Goal: Task Accomplishment & Management: Use online tool/utility

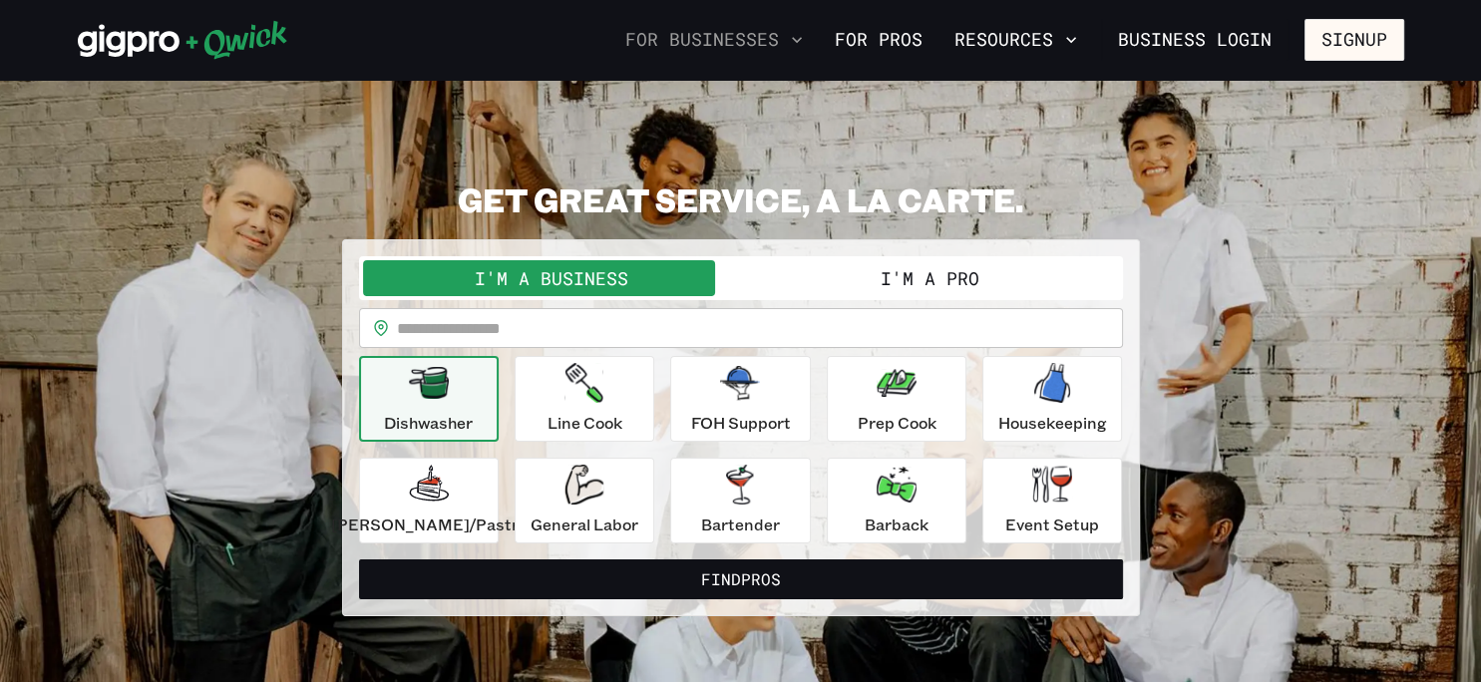
click at [784, 46] on button "For Businesses" at bounding box center [714, 40] width 194 height 34
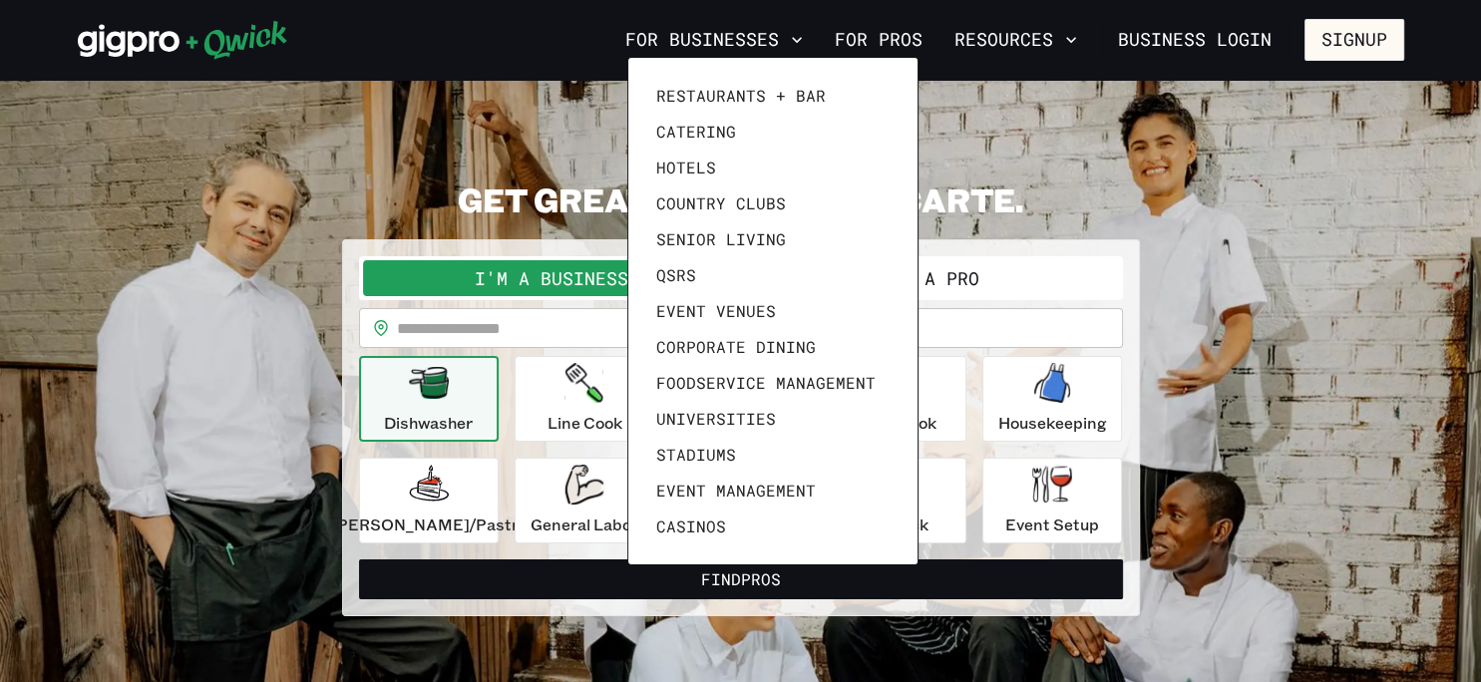
click at [1125, 178] on div at bounding box center [740, 341] width 1481 height 682
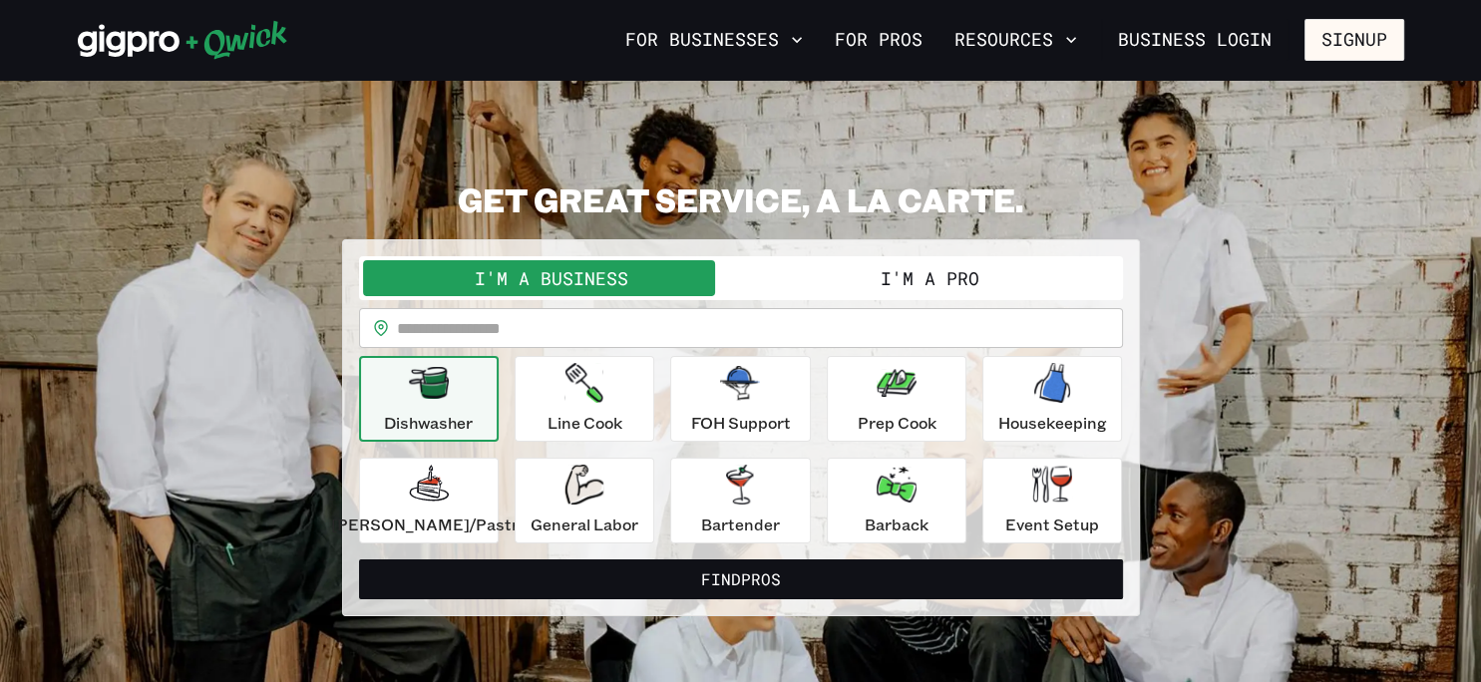
click at [931, 281] on button "I'm a Pro" at bounding box center [930, 278] width 378 height 36
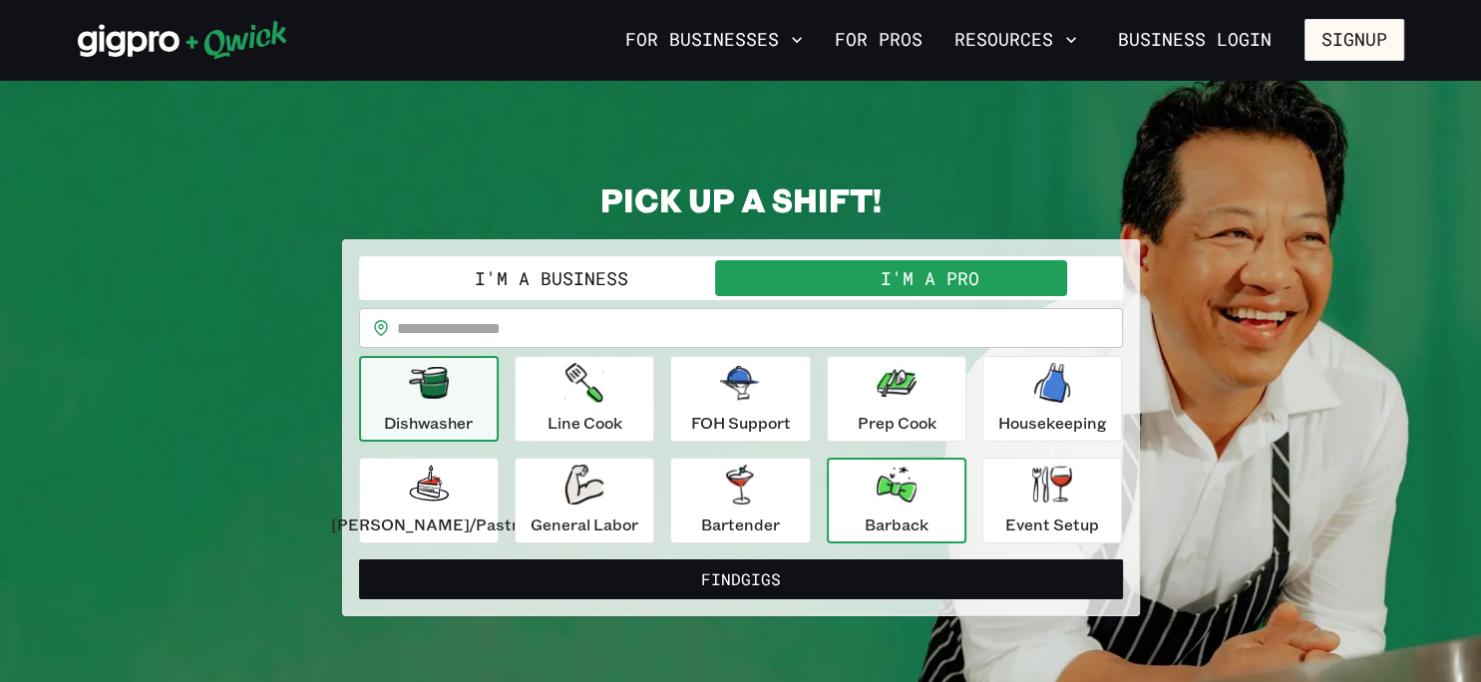
click at [932, 513] on button "Barback" at bounding box center [897, 501] width 140 height 86
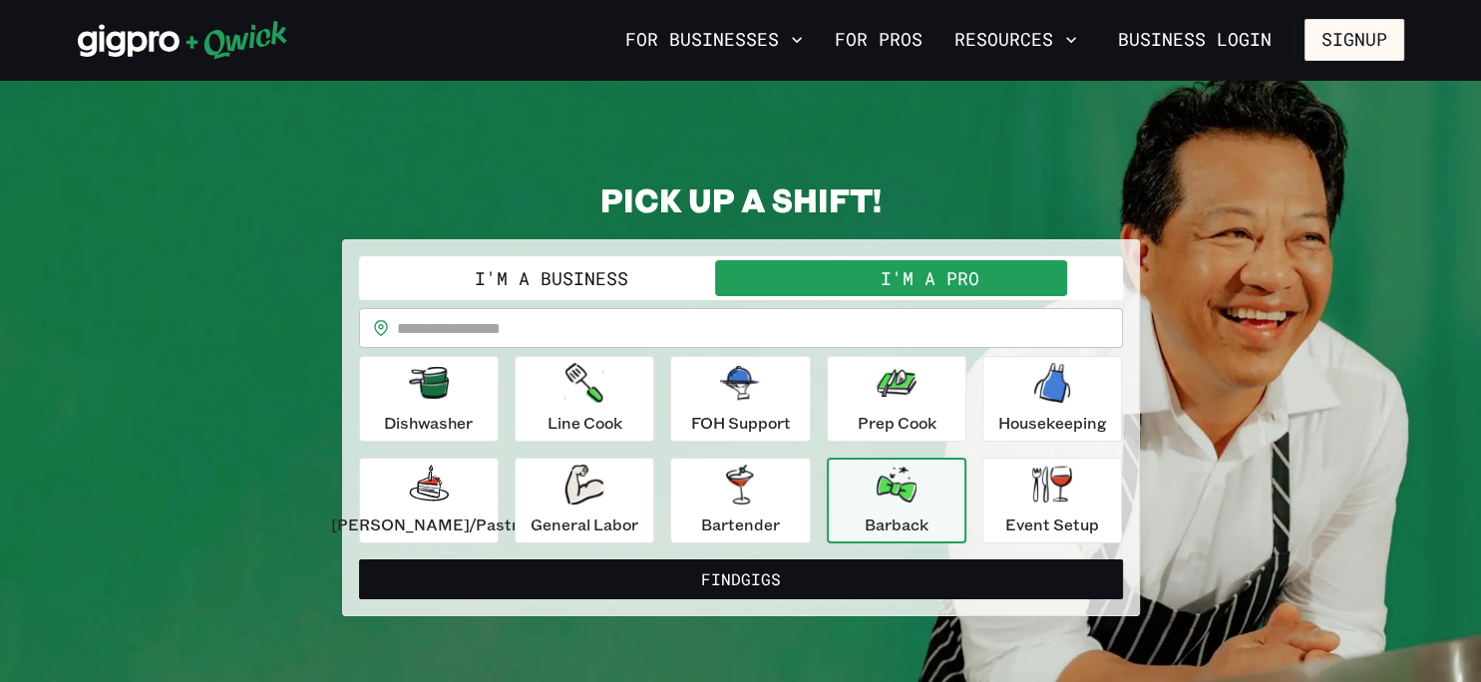
click at [932, 513] on button "Barback" at bounding box center [897, 501] width 140 height 86
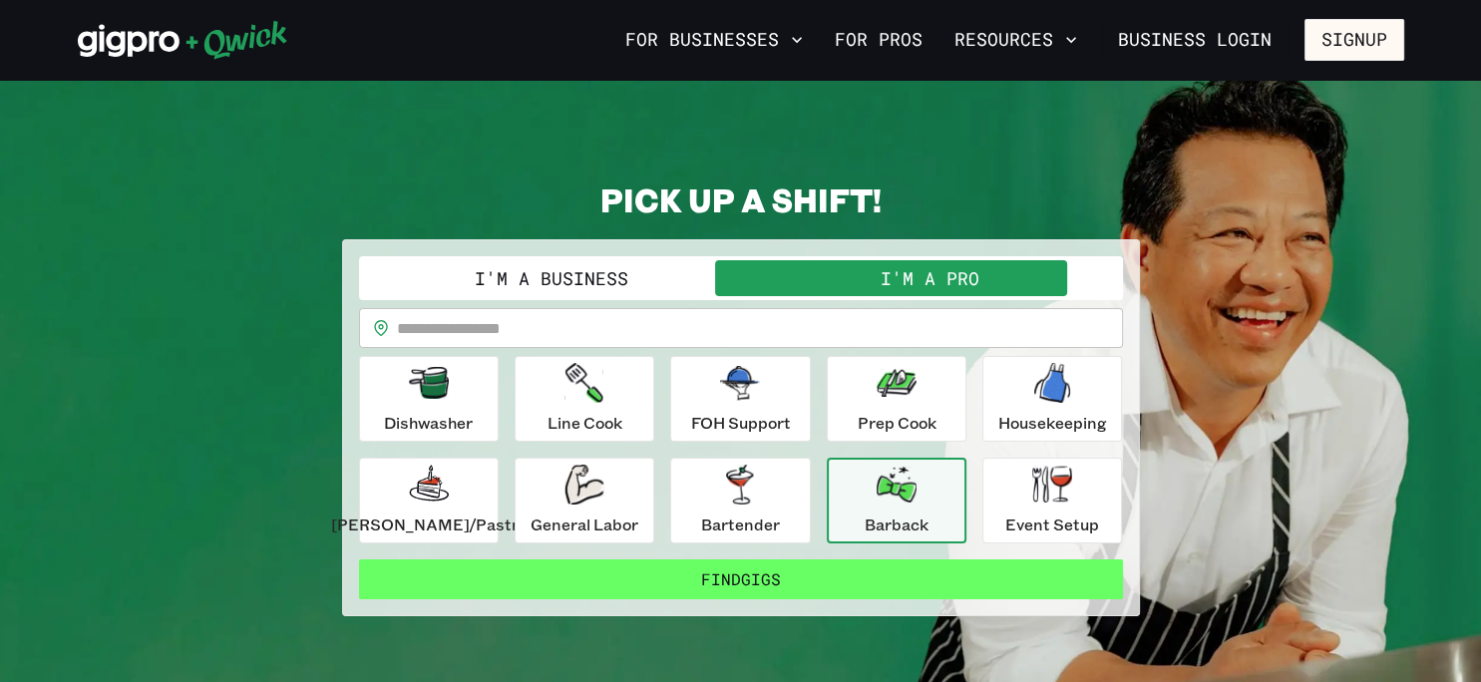
click at [861, 582] on button "Find Gigs" at bounding box center [741, 580] width 764 height 40
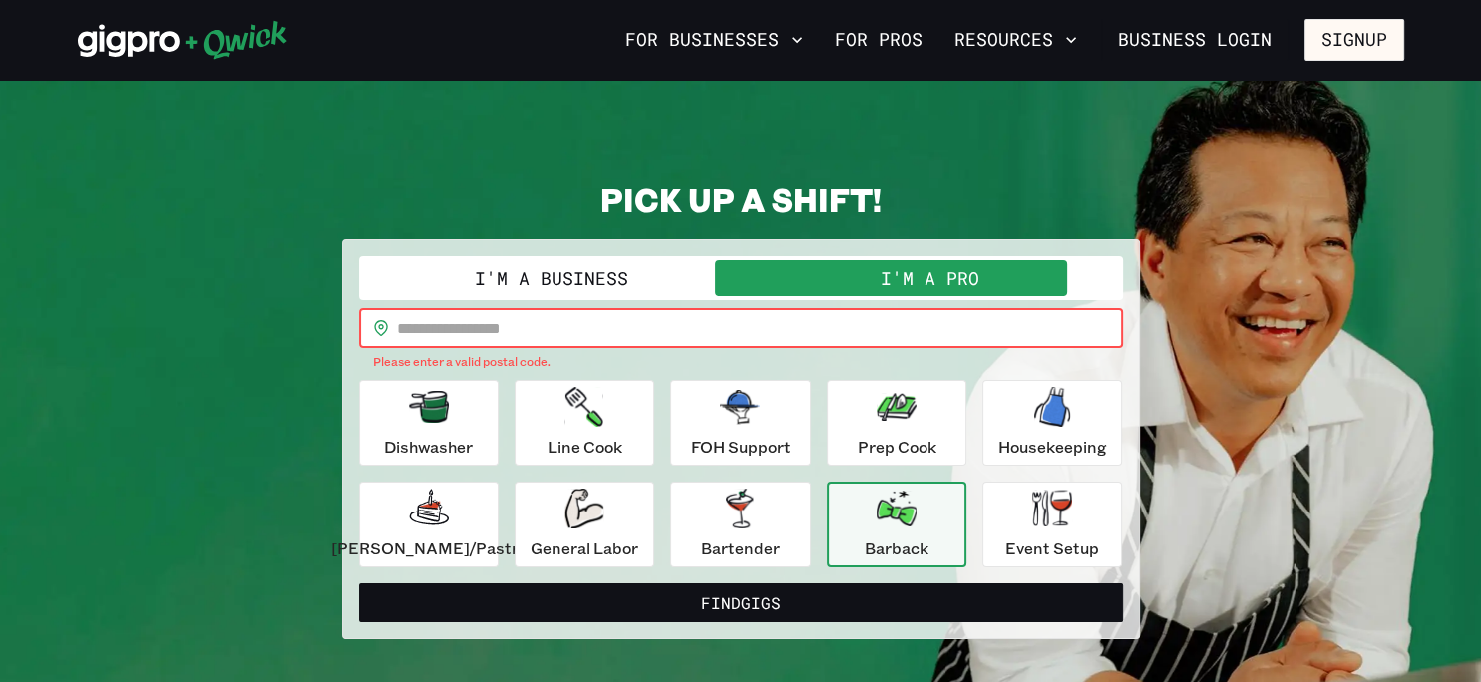
click at [879, 334] on input "text" at bounding box center [760, 328] width 726 height 40
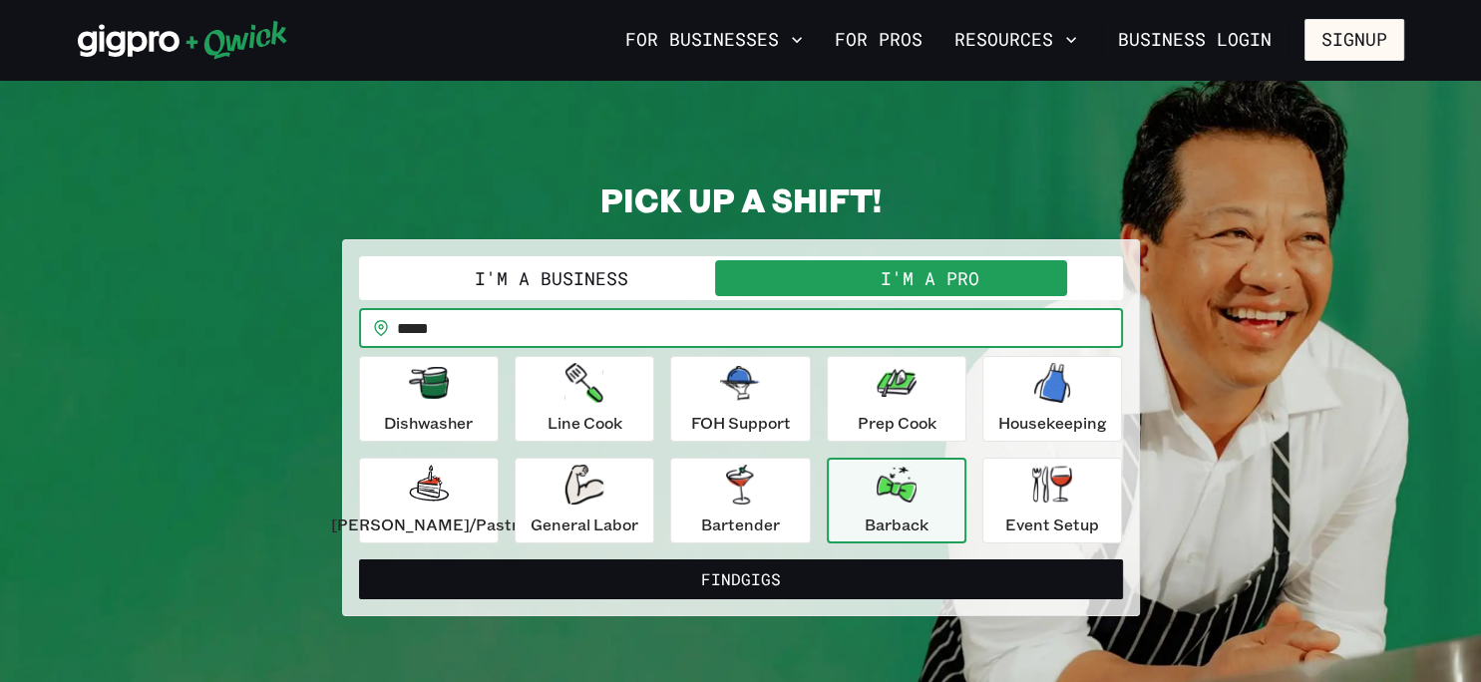
type input "*****"
click at [359, 560] on button "Find Gigs" at bounding box center [741, 580] width 764 height 40
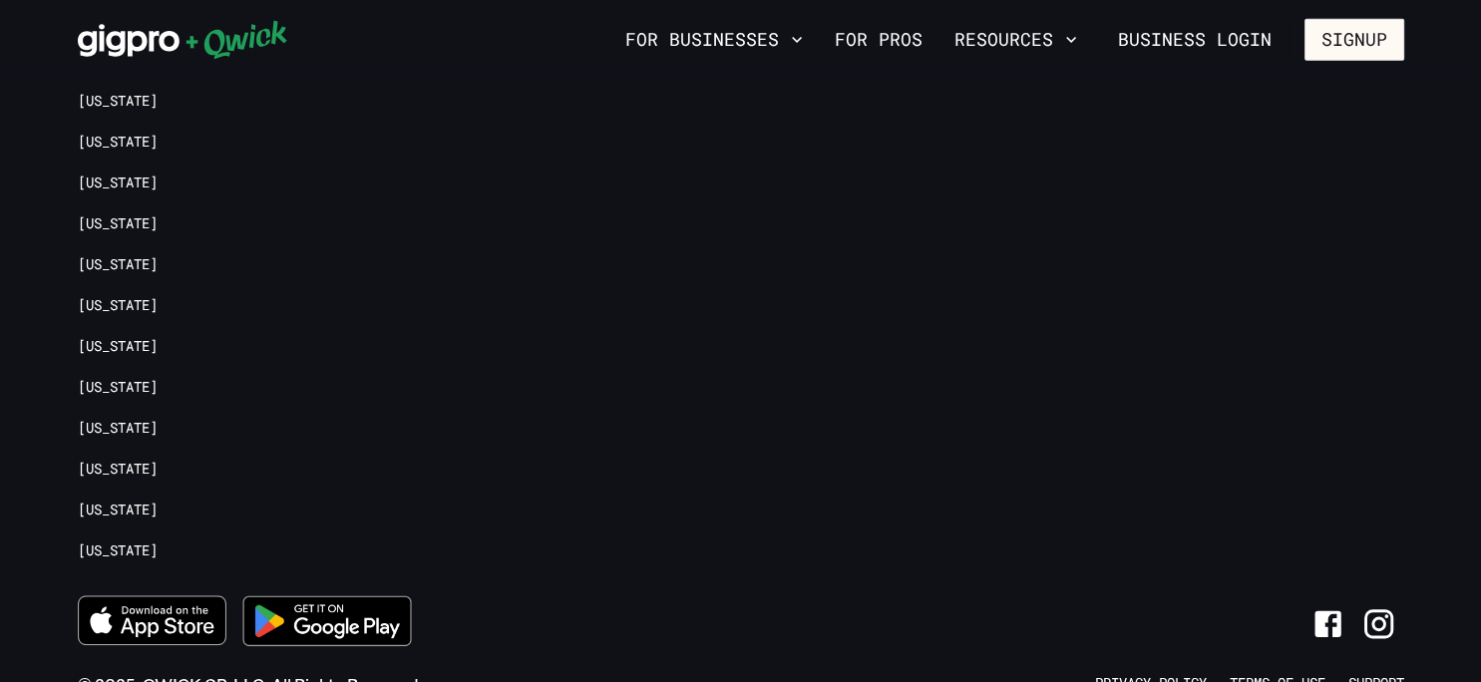
scroll to position [2036, 0]
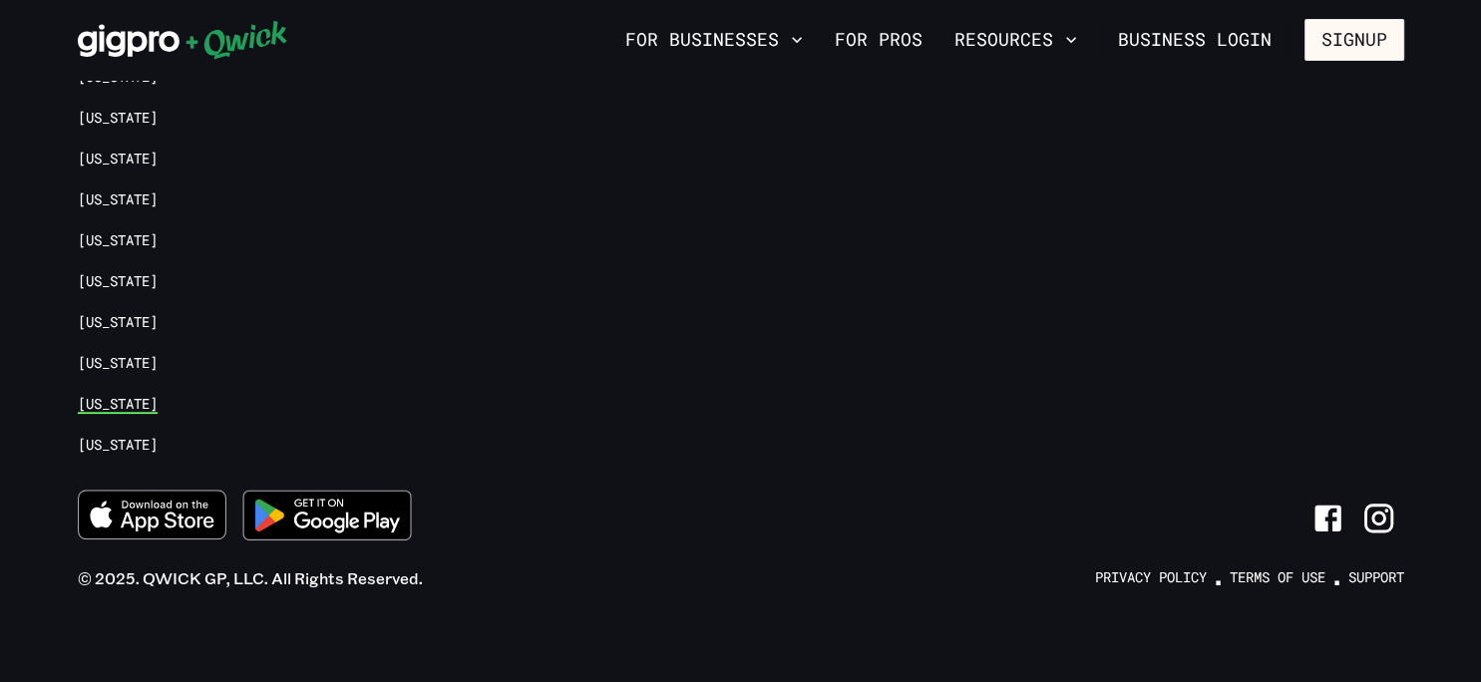
click at [119, 402] on link "[US_STATE]" at bounding box center [118, 404] width 80 height 19
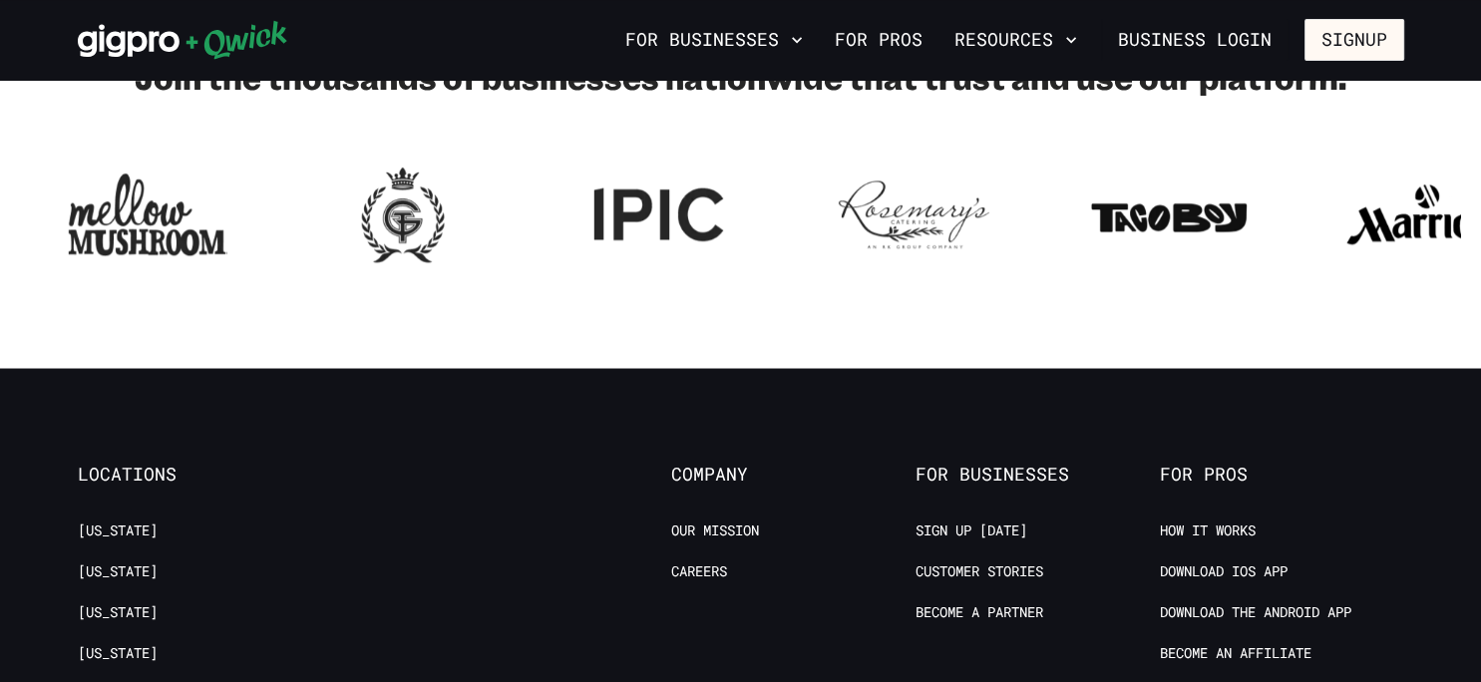
scroll to position [1995, 0]
